Goal: Navigation & Orientation: Find specific page/section

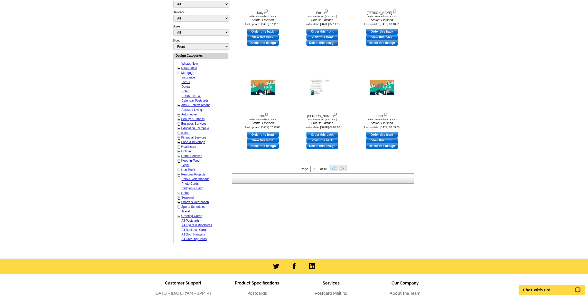
scroll to position [142, 0]
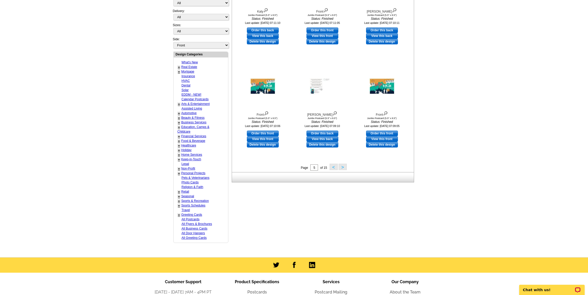
click at [340, 168] on button ">" at bounding box center [343, 167] width 8 height 6
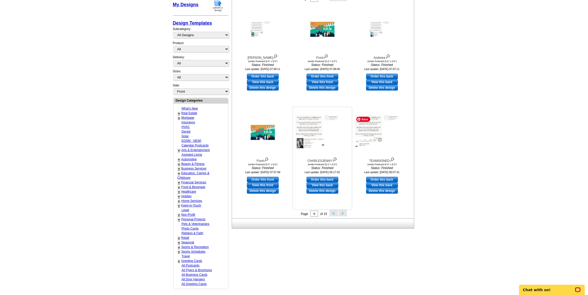
scroll to position [100, 0]
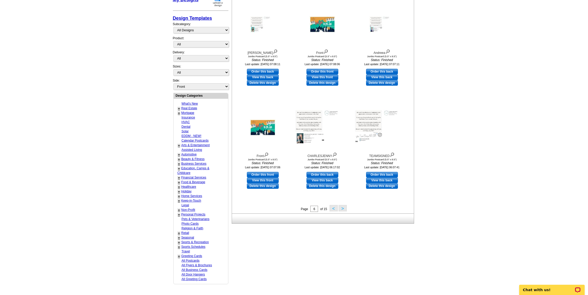
click at [342, 209] on button ">" at bounding box center [343, 208] width 8 height 6
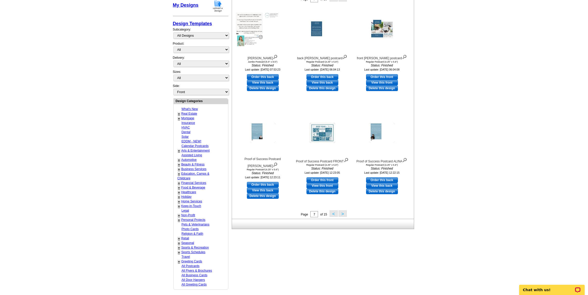
scroll to position [96, 0]
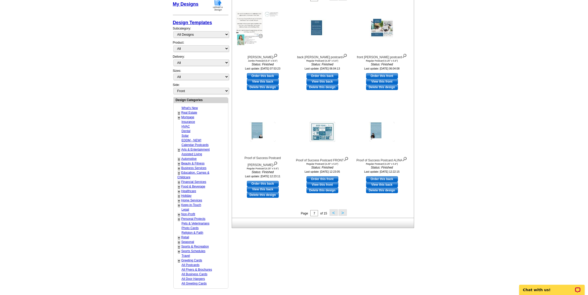
click at [345, 215] on button ">" at bounding box center [343, 213] width 8 height 6
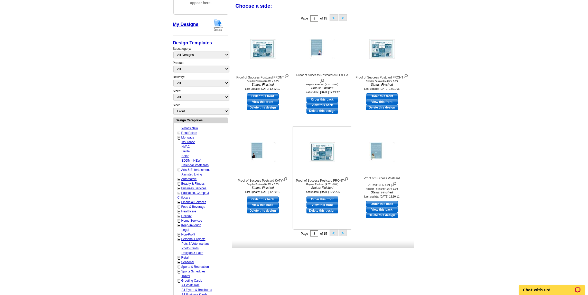
scroll to position [76, 0]
click at [342, 233] on button ">" at bounding box center [343, 233] width 8 height 6
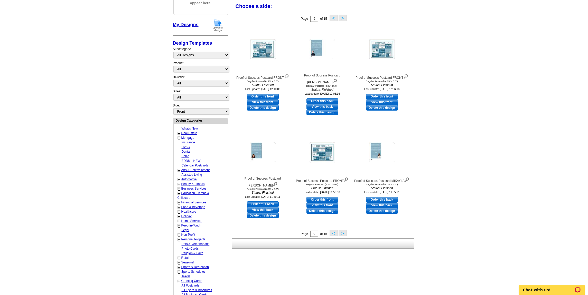
click at [343, 236] on button ">" at bounding box center [343, 233] width 8 height 6
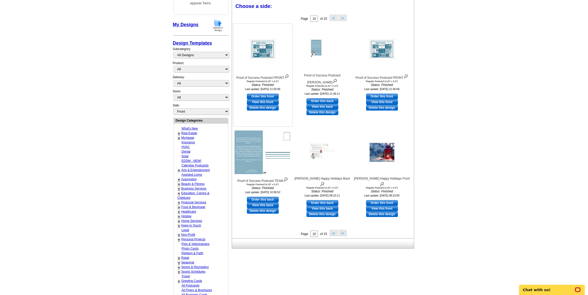
scroll to position [78, 0]
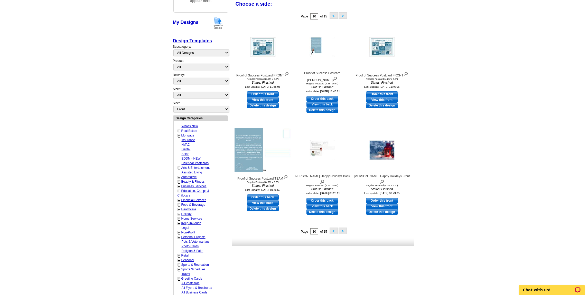
click at [335, 232] on button "<" at bounding box center [334, 231] width 8 height 6
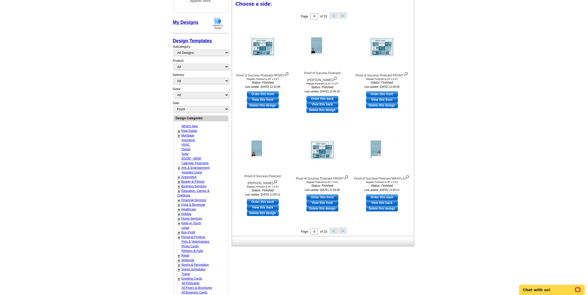
click at [334, 233] on button "<" at bounding box center [334, 231] width 8 height 6
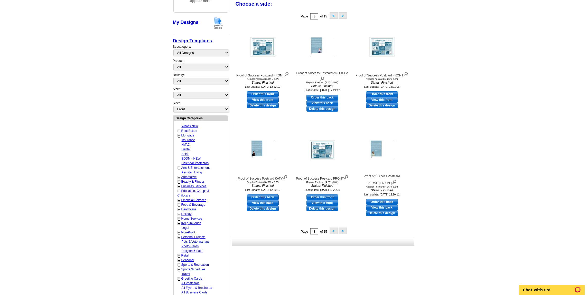
click at [334, 233] on button "<" at bounding box center [334, 231] width 8 height 6
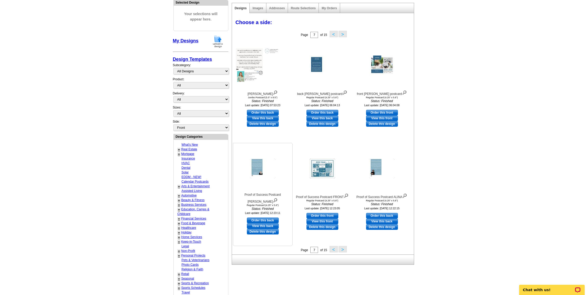
scroll to position [60, 0]
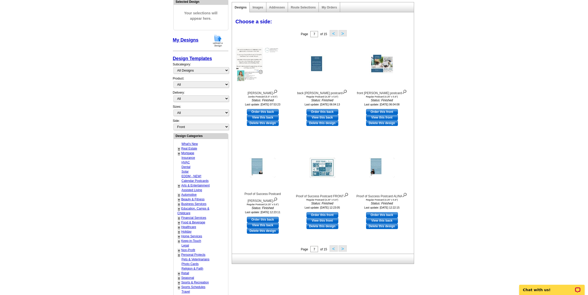
click at [344, 252] on button ">" at bounding box center [343, 249] width 8 height 6
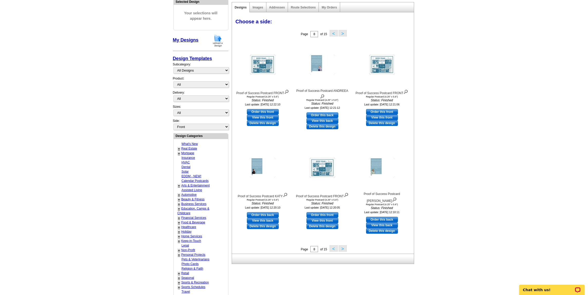
click at [344, 249] on button ">" at bounding box center [343, 249] width 8 height 6
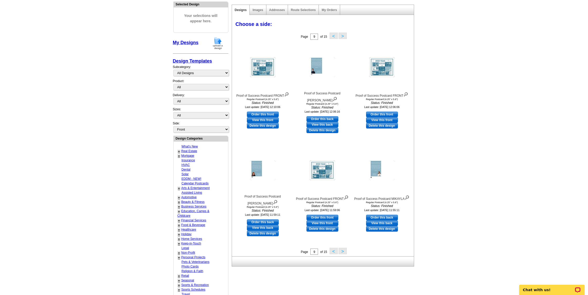
scroll to position [58, 0]
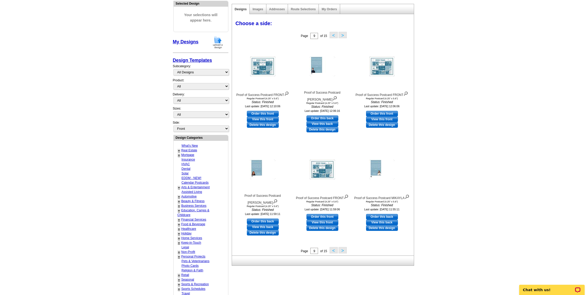
click at [342, 251] on button ">" at bounding box center [343, 250] width 8 height 6
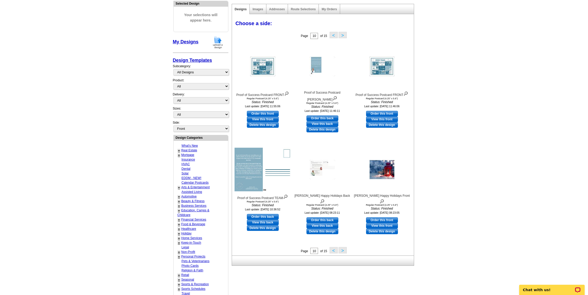
click at [342, 251] on button ">" at bounding box center [343, 250] width 8 height 6
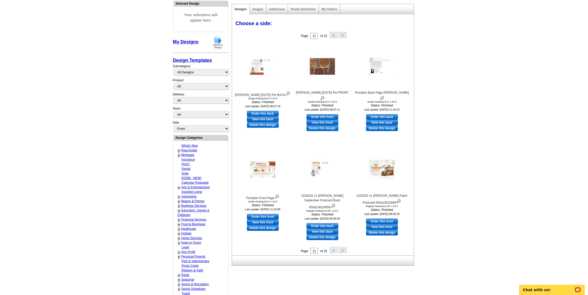
click at [344, 251] on button ">" at bounding box center [343, 250] width 8 height 6
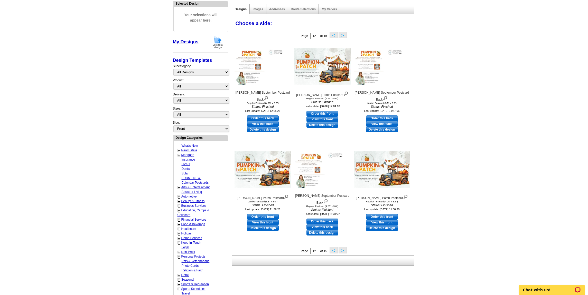
click at [344, 251] on button ">" at bounding box center [343, 250] width 8 height 6
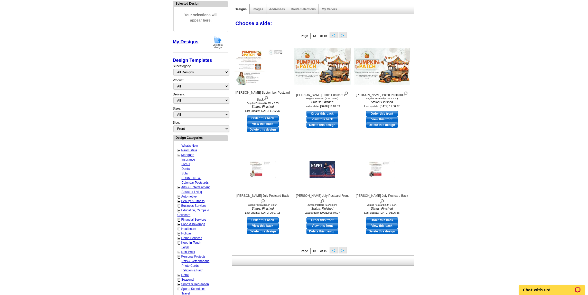
click at [344, 251] on button ">" at bounding box center [343, 250] width 8 height 6
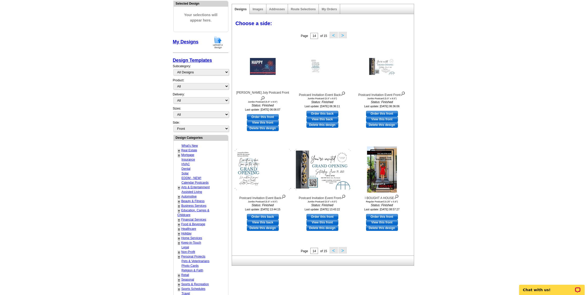
click at [344, 251] on button ">" at bounding box center [343, 250] width 8 height 6
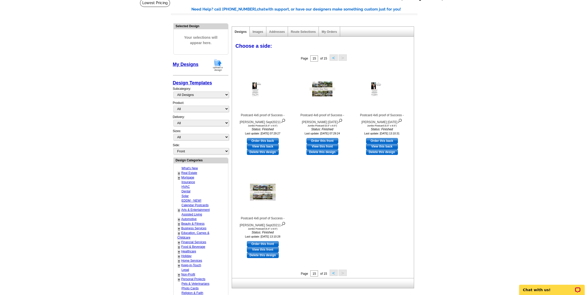
scroll to position [0, 0]
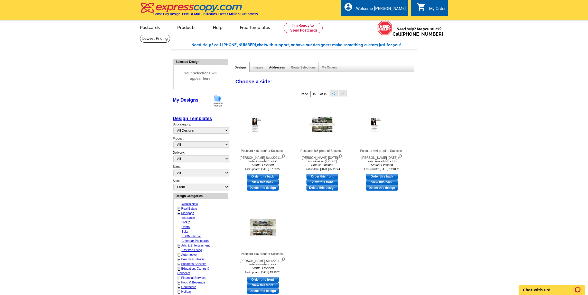
click at [280, 67] on link "Addresses" at bounding box center [277, 68] width 16 height 4
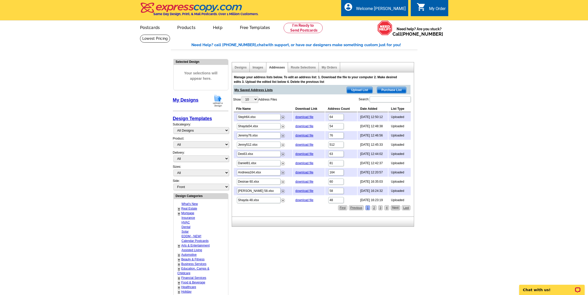
click at [398, 208] on link "Next" at bounding box center [396, 208] width 10 height 5
click at [373, 209] on link "2" at bounding box center [374, 208] width 5 height 5
click at [369, 208] on link "1" at bounding box center [367, 208] width 5 height 5
